Goal: Information Seeking & Learning: Learn about a topic

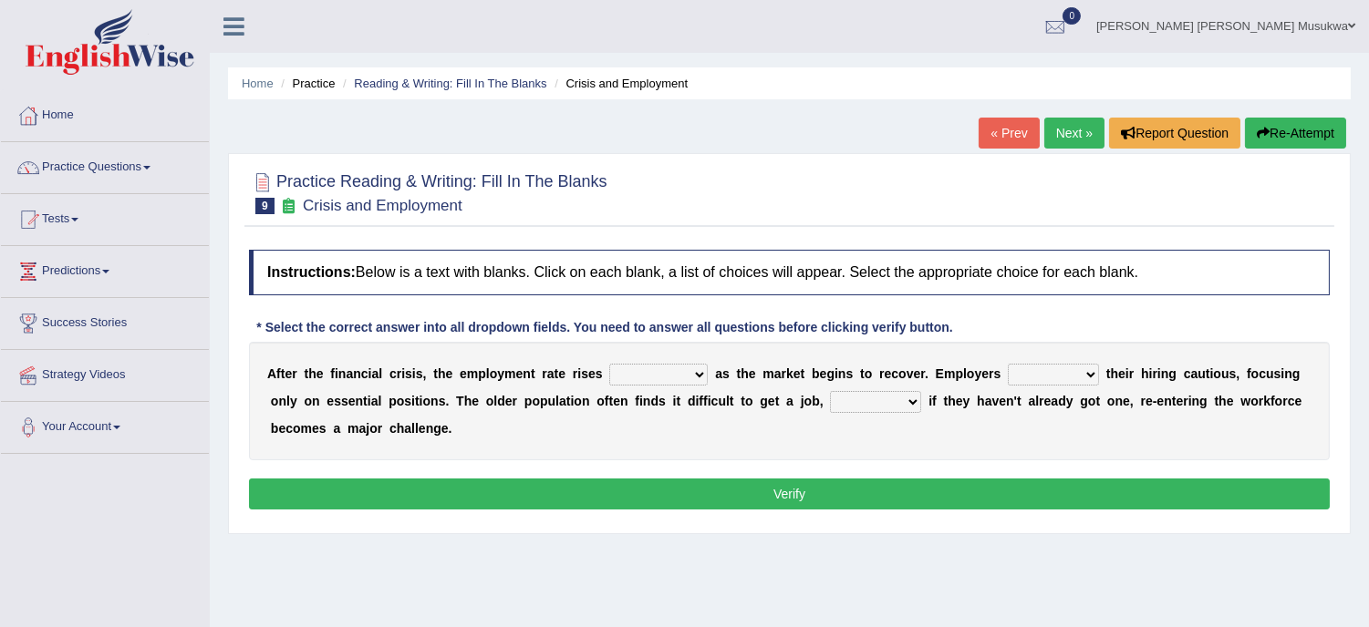
click at [709, 369] on b at bounding box center [711, 374] width 7 height 15
click at [695, 376] on select "normally conversely strenuously sharply" at bounding box center [658, 375] width 98 height 22
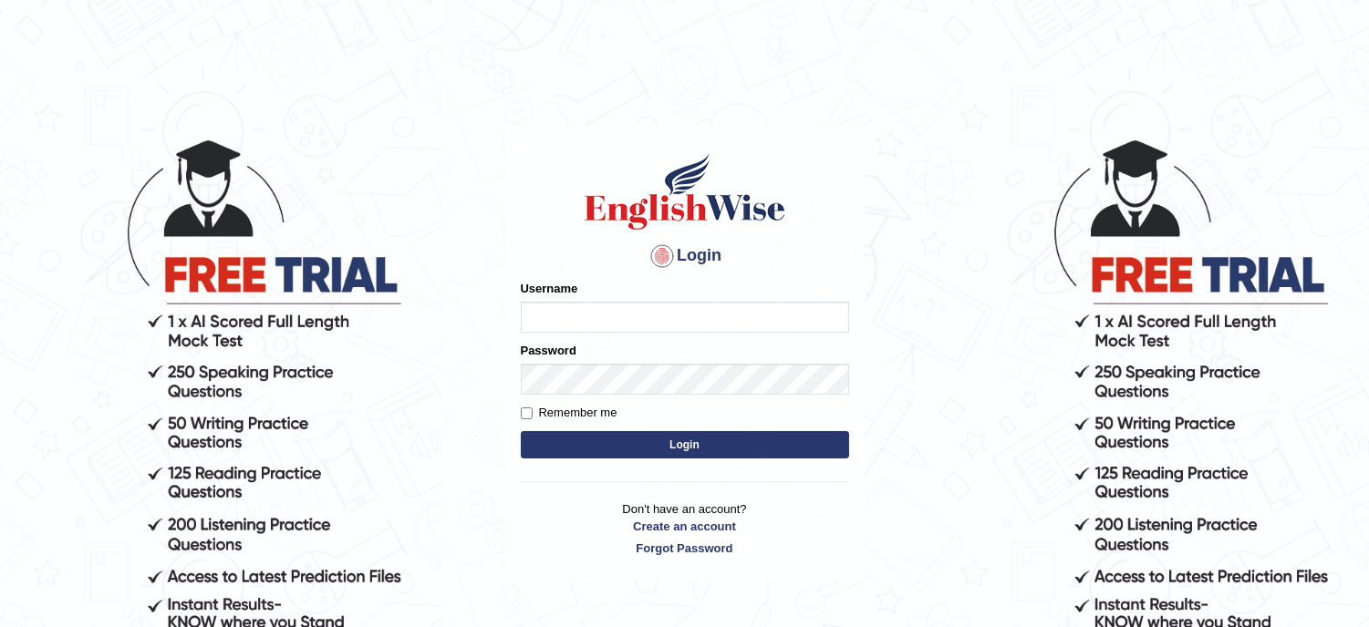
type input "musukwaluis1"
click at [690, 447] on button "Login" at bounding box center [685, 444] width 328 height 27
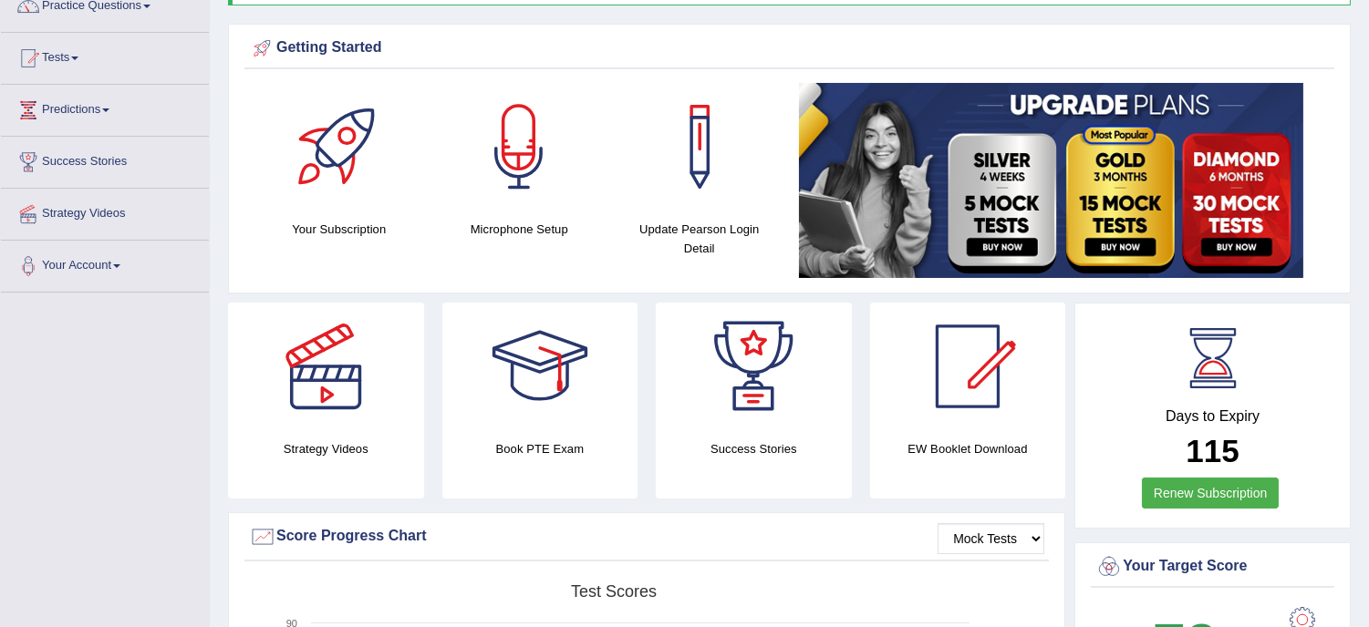
scroll to position [121, 0]
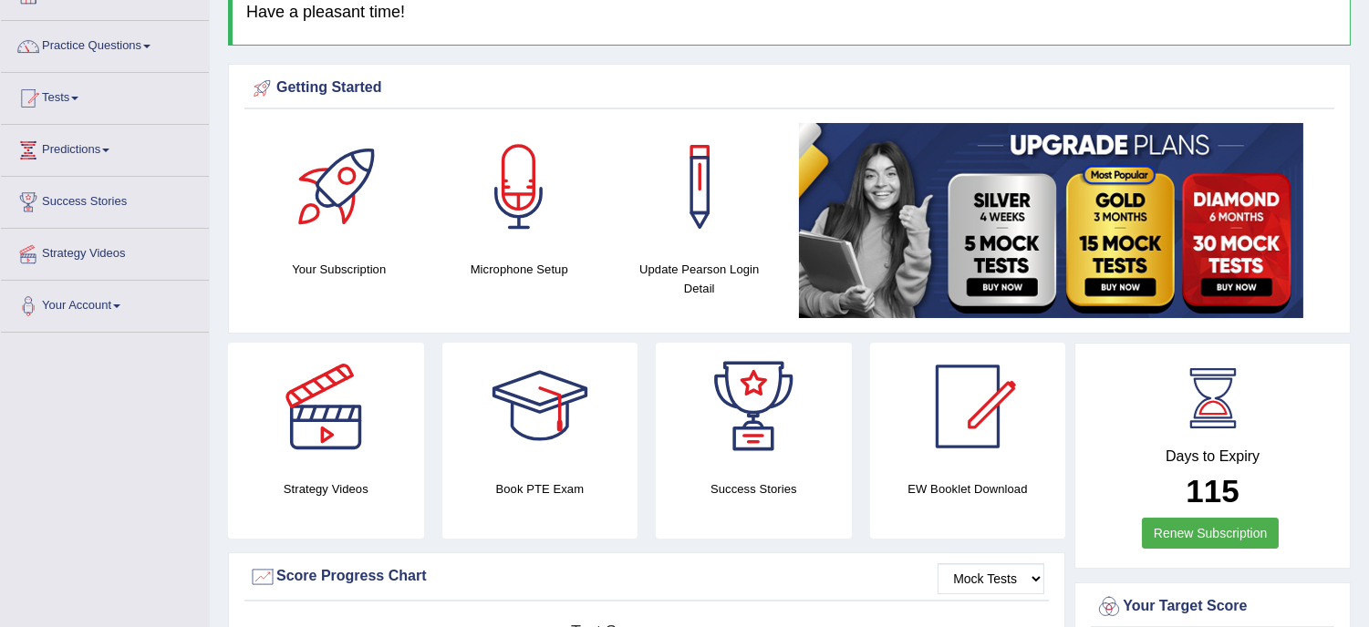
click at [70, 150] on link "Predictions" at bounding box center [105, 148] width 208 height 46
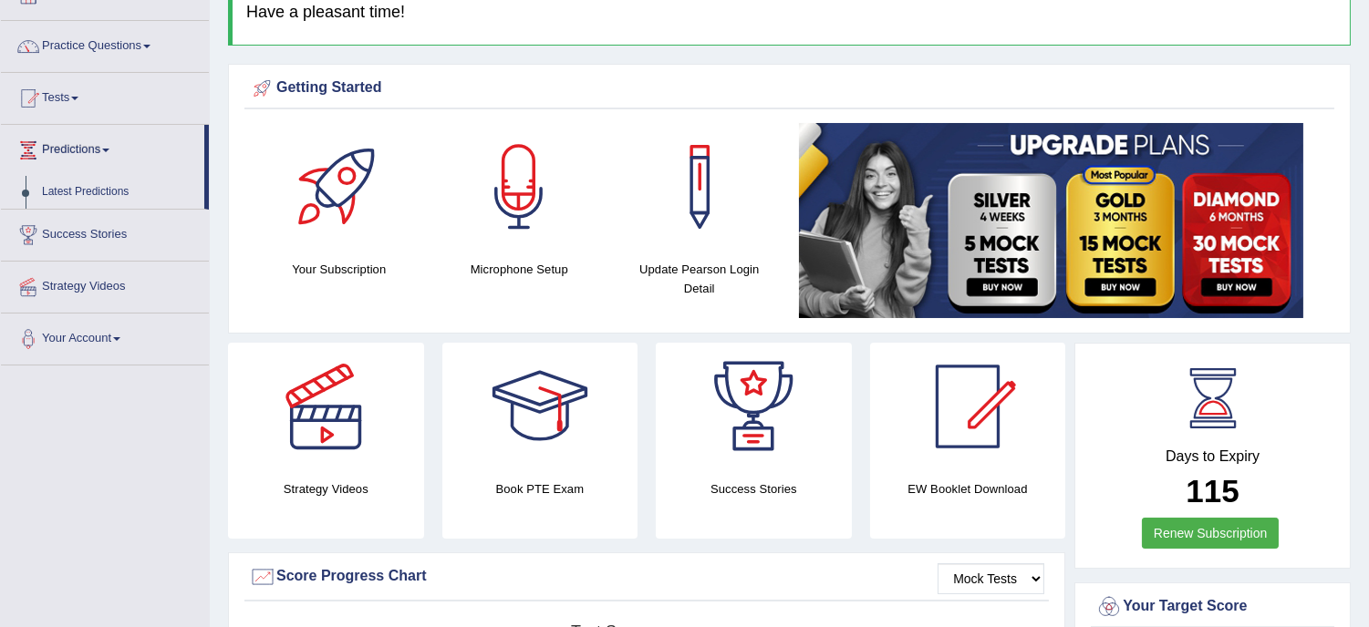
click at [83, 146] on link "Predictions" at bounding box center [102, 148] width 203 height 46
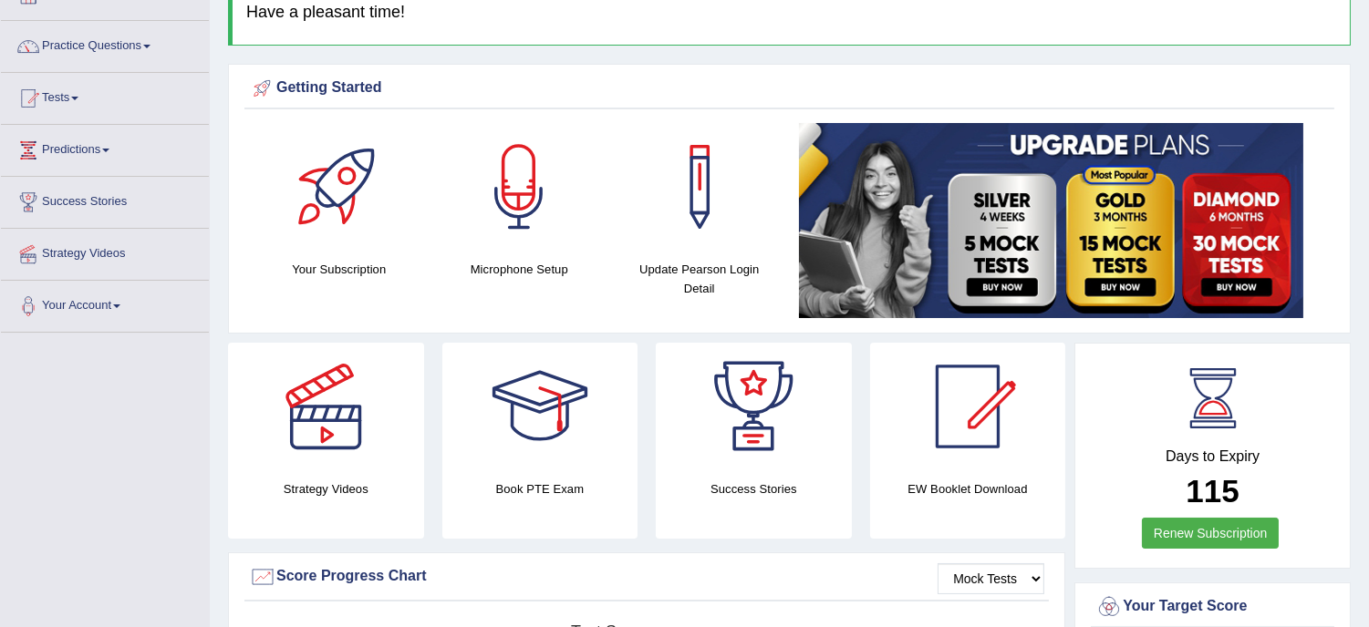
click at [83, 146] on link "Predictions" at bounding box center [105, 148] width 208 height 46
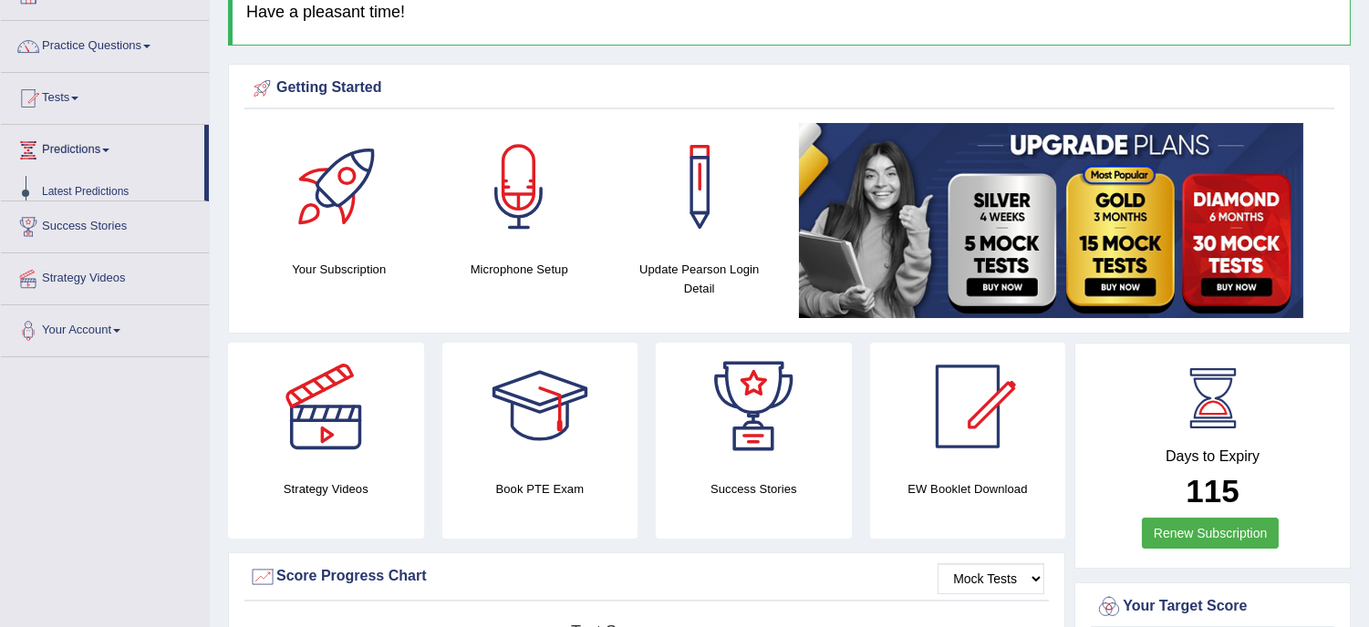
click at [83, 146] on link "Predictions" at bounding box center [102, 148] width 203 height 46
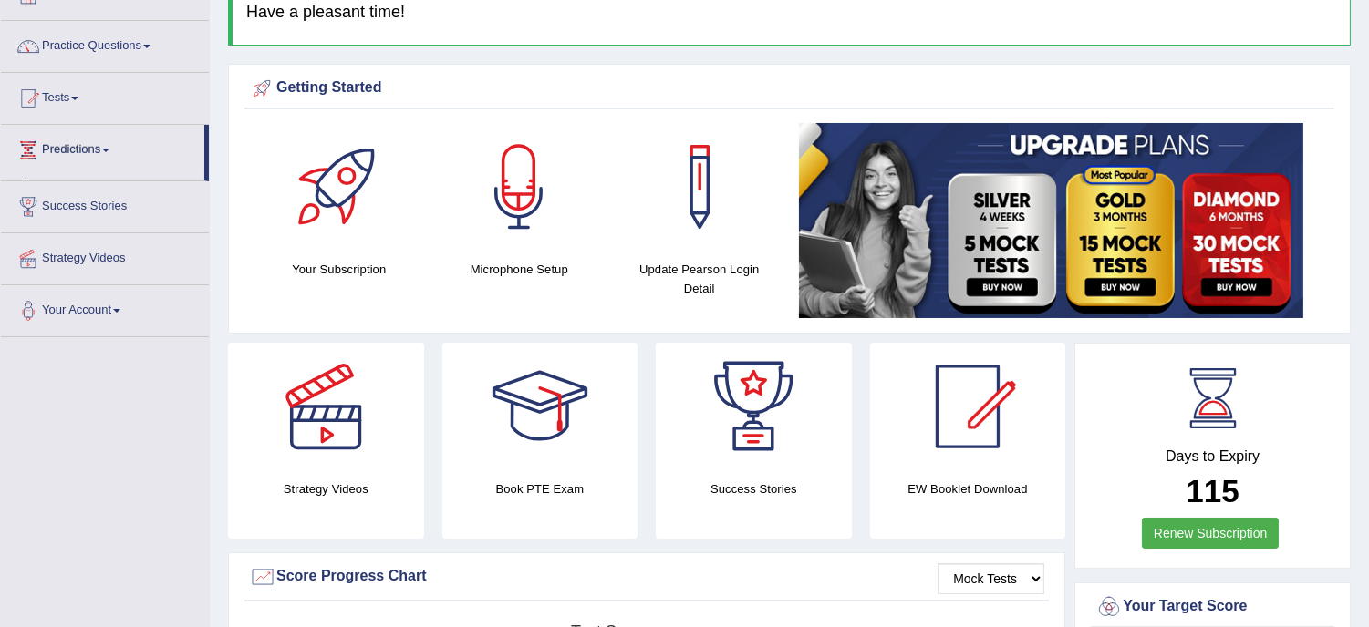
click at [83, 146] on link "Predictions" at bounding box center [102, 148] width 203 height 46
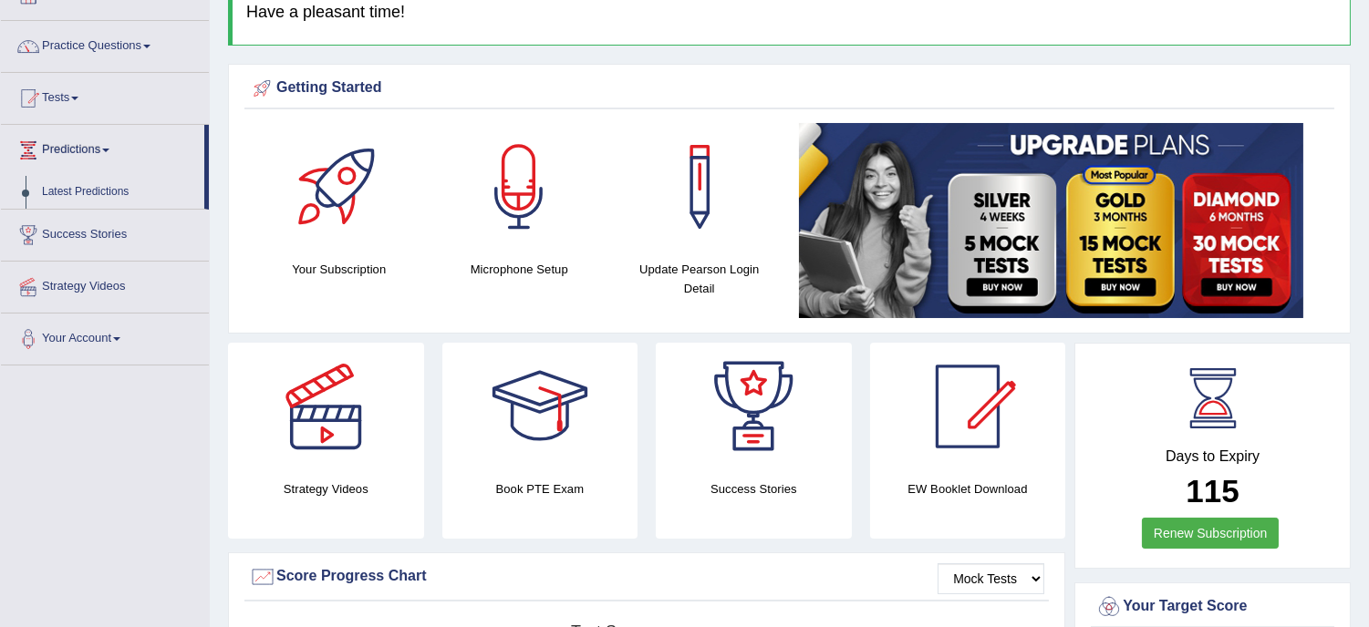
click at [83, 146] on link "Predictions" at bounding box center [102, 148] width 203 height 46
click at [83, 150] on link "Predictions" at bounding box center [102, 148] width 203 height 46
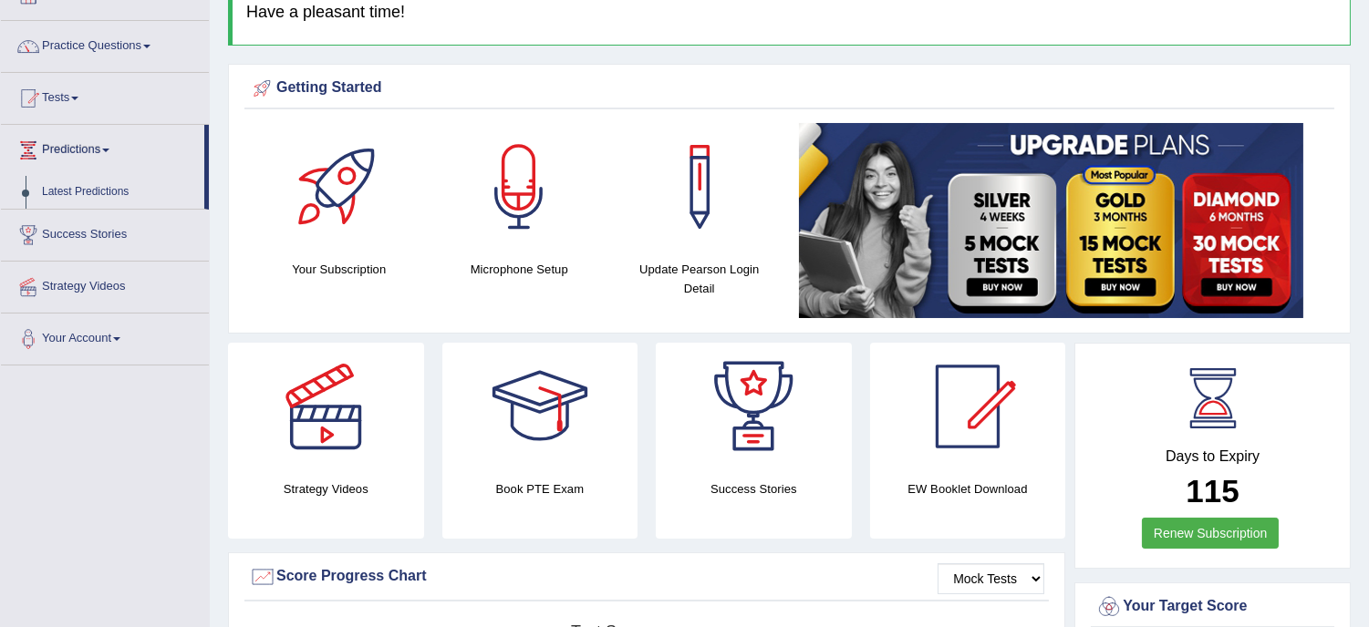
click at [83, 150] on link "Predictions" at bounding box center [102, 148] width 203 height 46
click at [96, 42] on link "Practice Questions" at bounding box center [105, 44] width 208 height 46
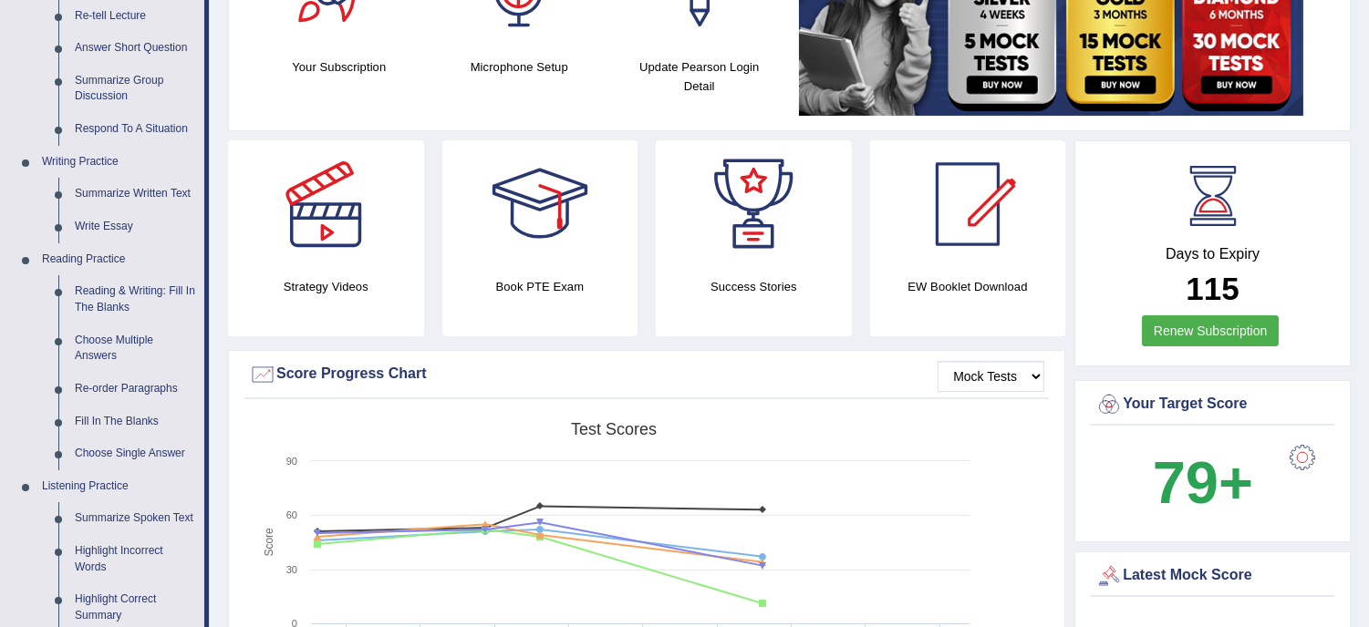
scroll to position [365, 0]
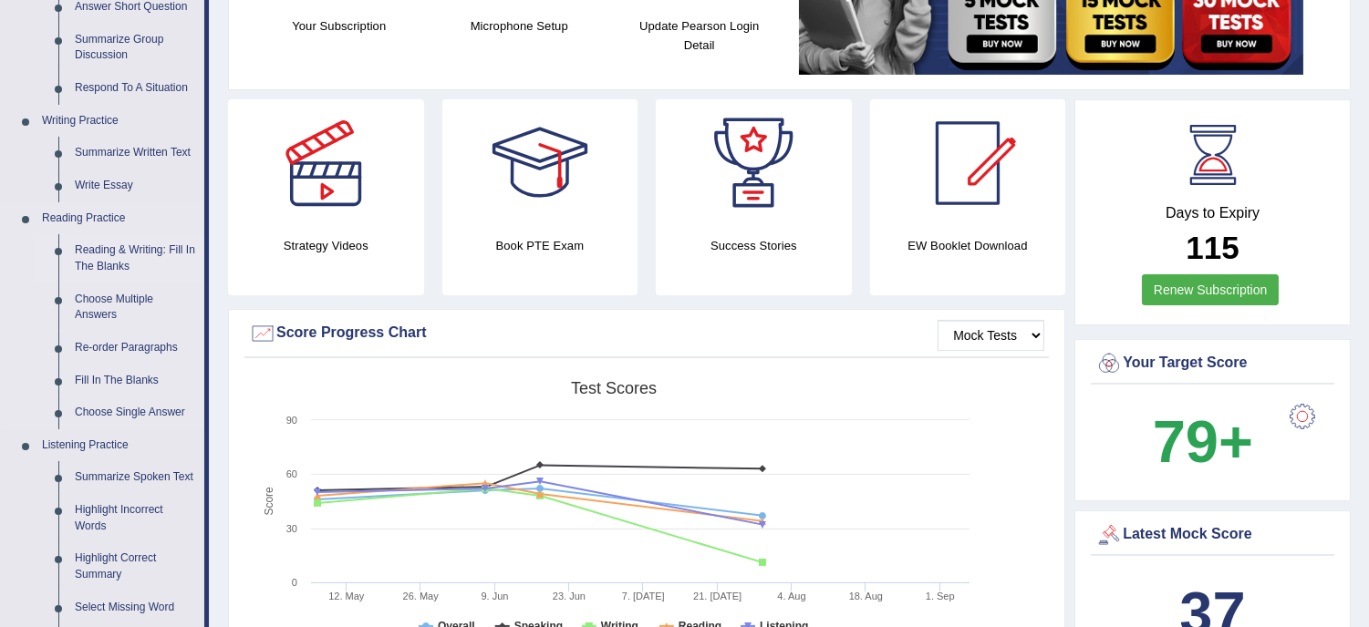
click at [160, 250] on link "Reading & Writing: Fill In The Blanks" at bounding box center [136, 258] width 138 height 48
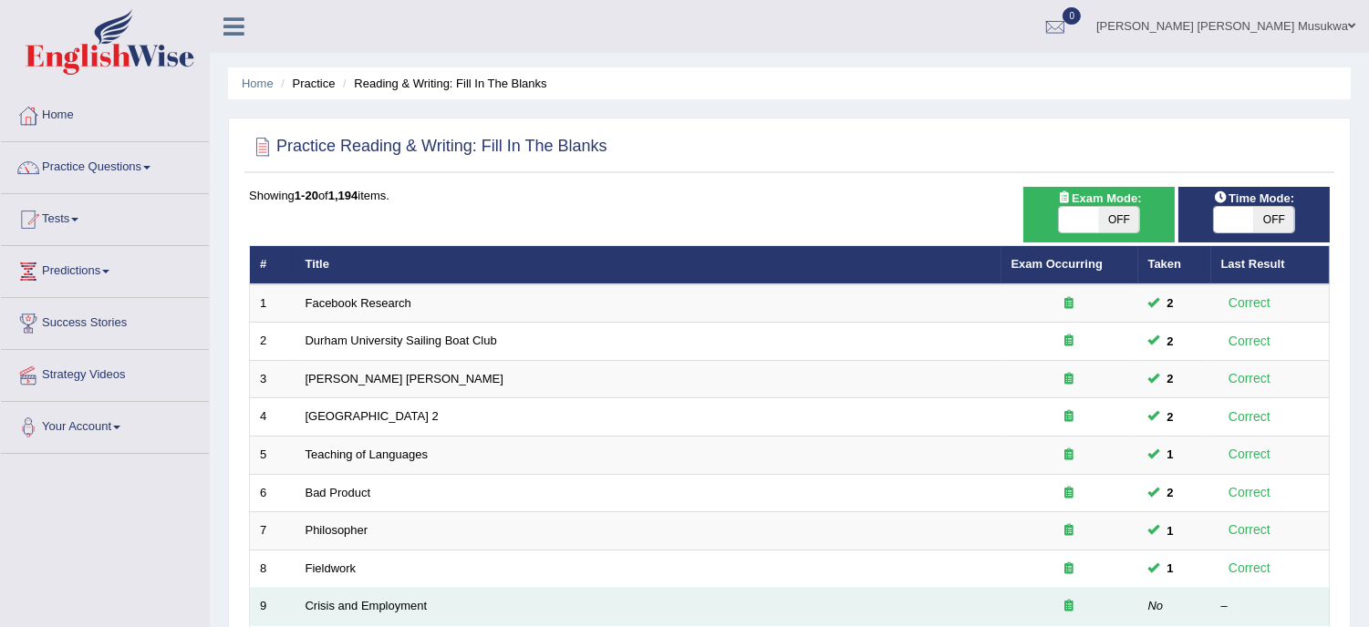
click at [514, 599] on td "Crisis and Employment" at bounding box center [648, 607] width 706 height 38
click at [414, 607] on link "Crisis and Employment" at bounding box center [366, 606] width 122 height 14
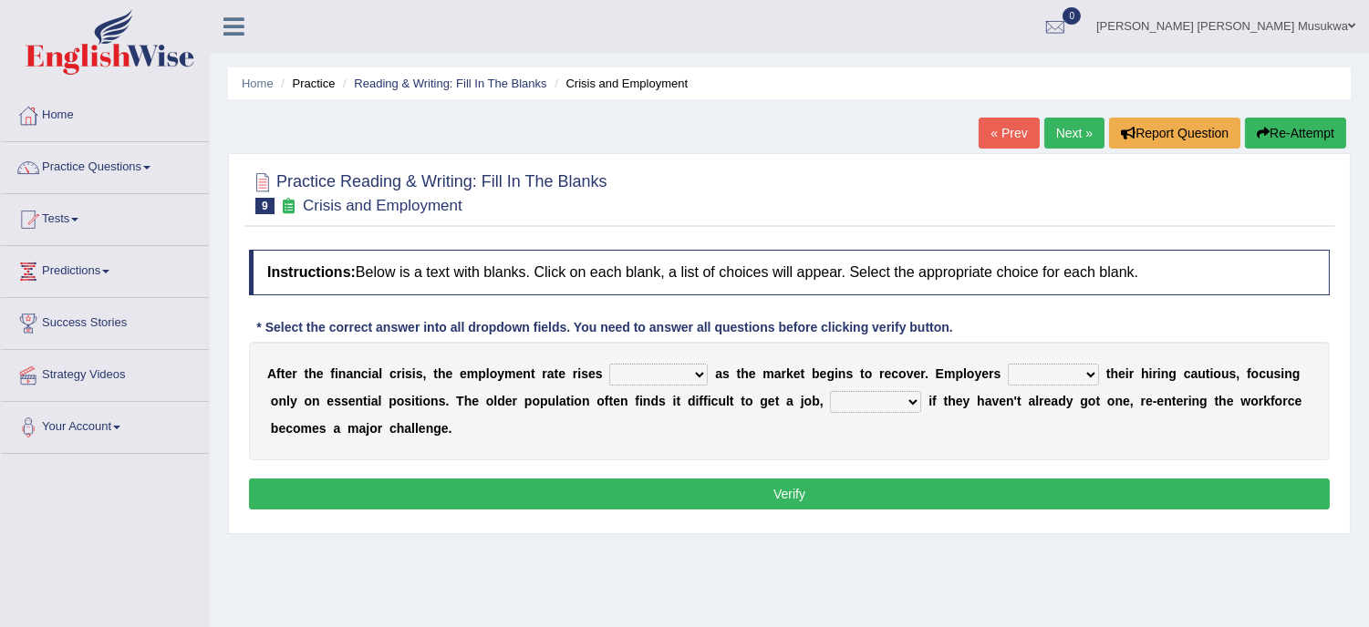
click at [696, 372] on select "normally conversely strenuously sharply" at bounding box center [658, 375] width 98 height 22
select select "strenuously"
click at [609, 364] on select "normally conversely strenuously sharply" at bounding box center [658, 375] width 98 height 22
drag, startPoint x: 1095, startPoint y: 347, endPoint x: 1088, endPoint y: 374, distance: 28.3
click at [1088, 374] on div "A f t e r t h e f i n a n c i a l c r i s i s , t h e e m p l o y m e n t r a t…" at bounding box center [789, 401] width 1081 height 119
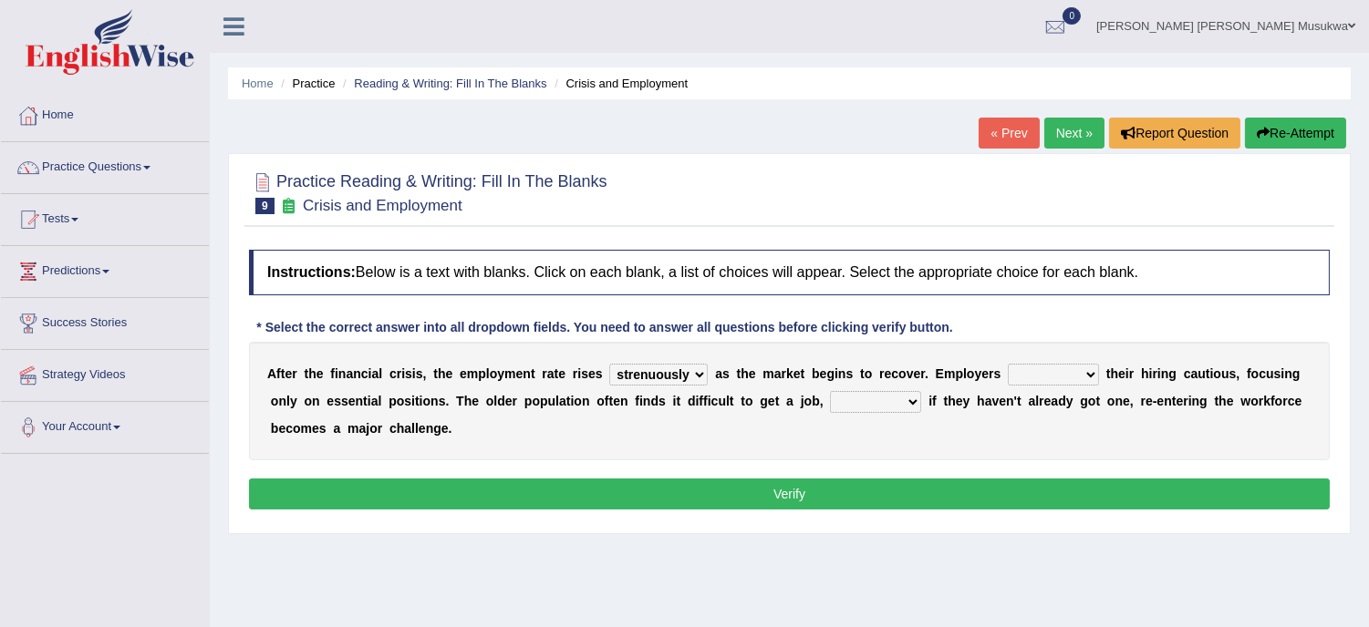
click at [1088, 374] on select "keeping kept keep are kept" at bounding box center [1053, 375] width 91 height 22
select select "kept"
click at [1008, 364] on select "keeping kept keep are kept" at bounding box center [1053, 375] width 91 height 22
click at [914, 398] on select "although while then because" at bounding box center [875, 402] width 91 height 22
